Goal: Register for event/course

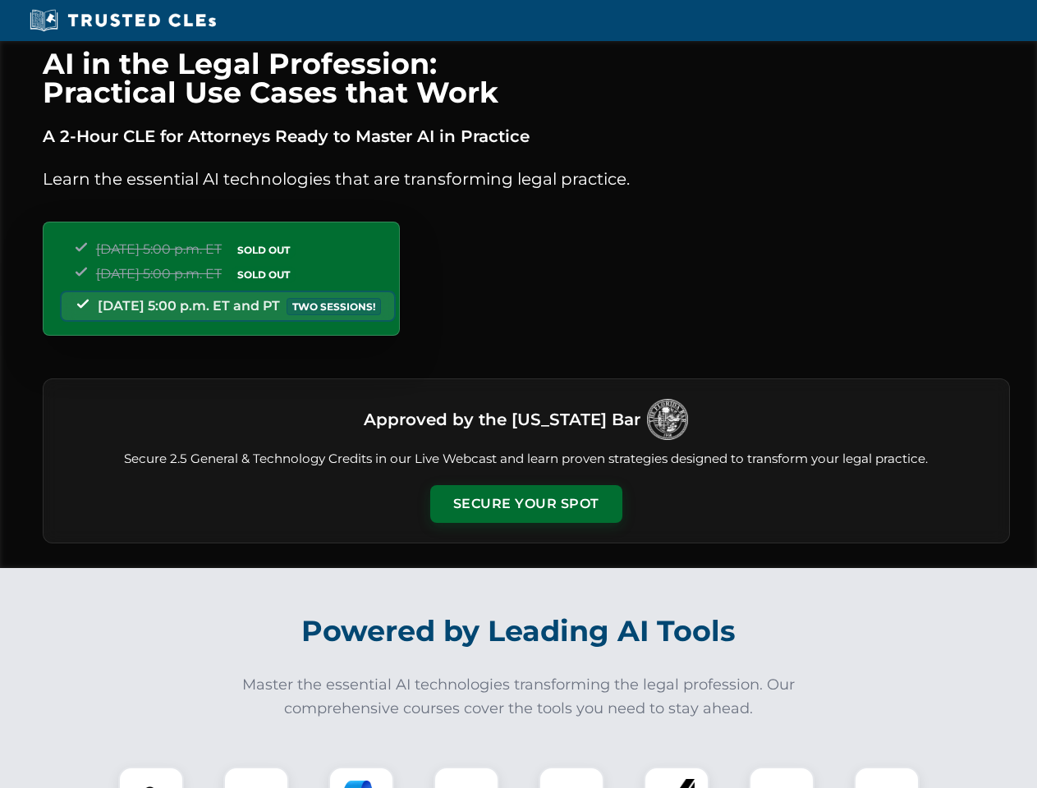
click at [525, 504] on button "Secure Your Spot" at bounding box center [526, 504] width 192 height 38
click at [151, 778] on img at bounding box center [151, 800] width 48 height 48
